Goal: Information Seeking & Learning: Learn about a topic

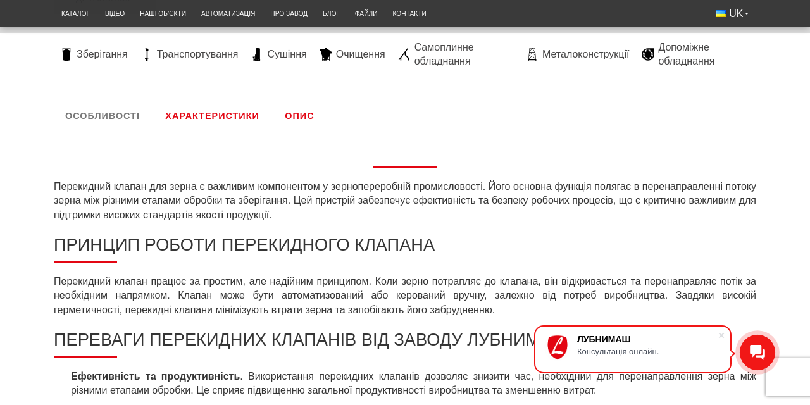
scroll to position [399, 0]
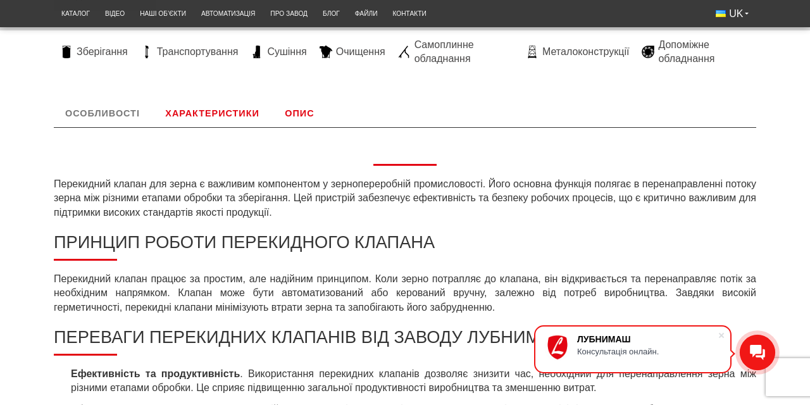
click at [227, 111] on link "Характеристики" at bounding box center [212, 113] width 116 height 28
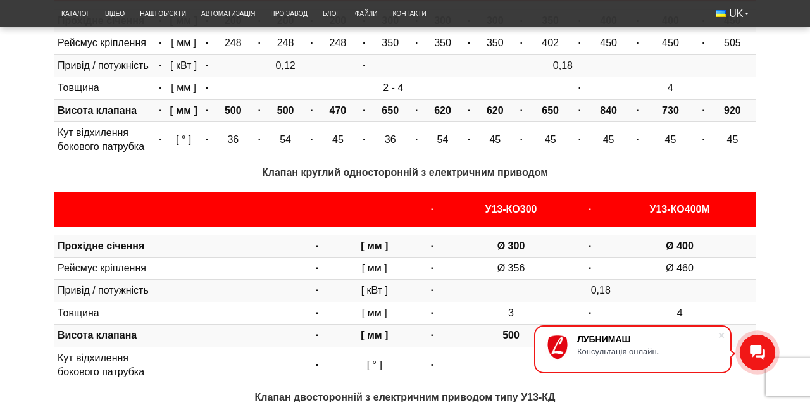
scroll to position [594, 0]
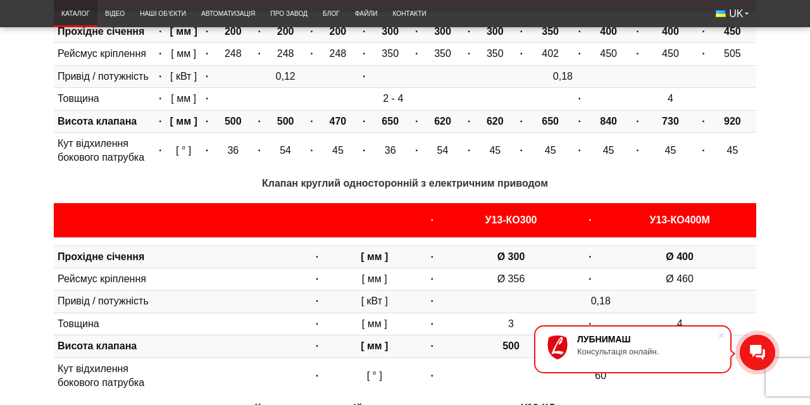
click at [78, 12] on link "Каталог" at bounding box center [76, 13] width 44 height 21
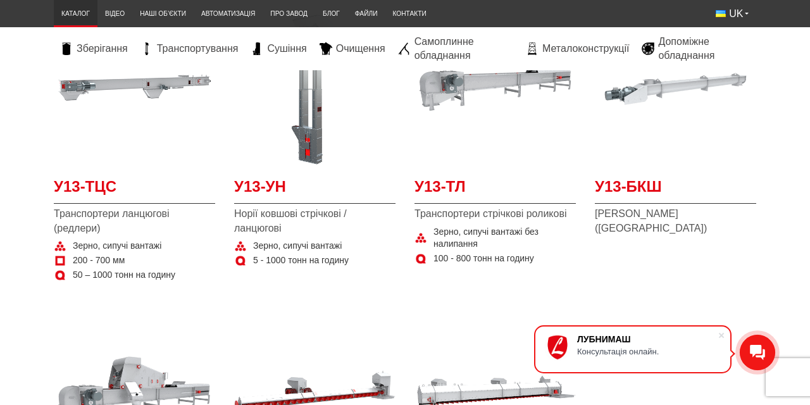
scroll to position [996, 0]
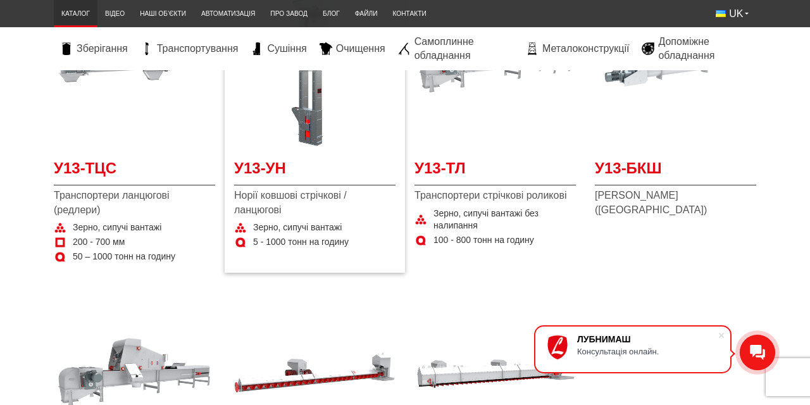
click at [339, 230] on div "У13-УН Норії ковшові стрічкові / ланцюгові Зерно, сипучі вантажі 5 - 1000 тонн …" at bounding box center [315, 128] width 180 height 289
